Goal: Task Accomplishment & Management: Use online tool/utility

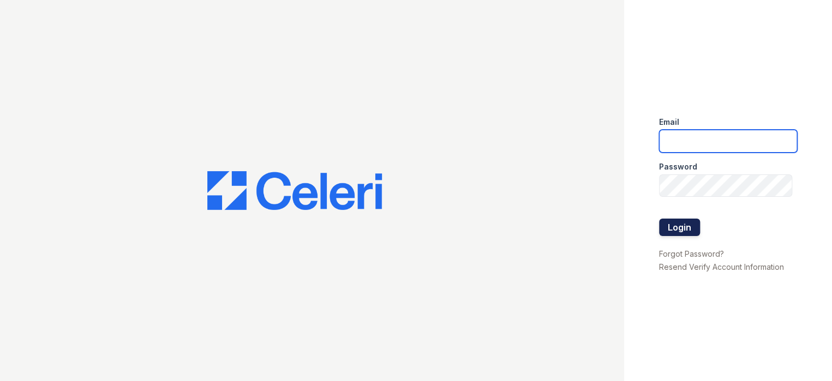
type input "[EMAIL_ADDRESS][DOMAIN_NAME]"
click at [672, 229] on button "Login" at bounding box center [679, 227] width 41 height 17
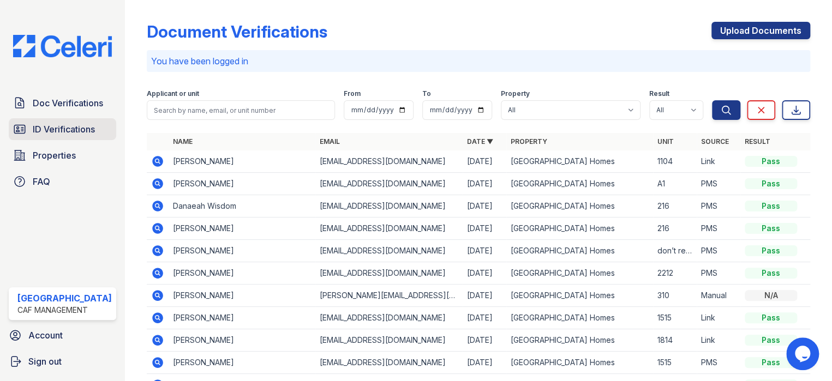
click at [47, 127] on span "ID Verifications" at bounding box center [64, 129] width 62 height 13
